Goal: Task Accomplishment & Management: Manage account settings

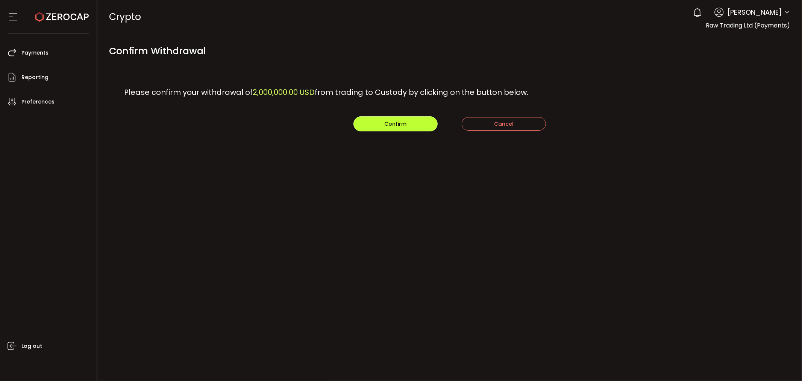
click at [384, 123] on button "Confirm" at bounding box center [396, 123] width 84 height 15
